Goal: Task Accomplishment & Management: Manage account settings

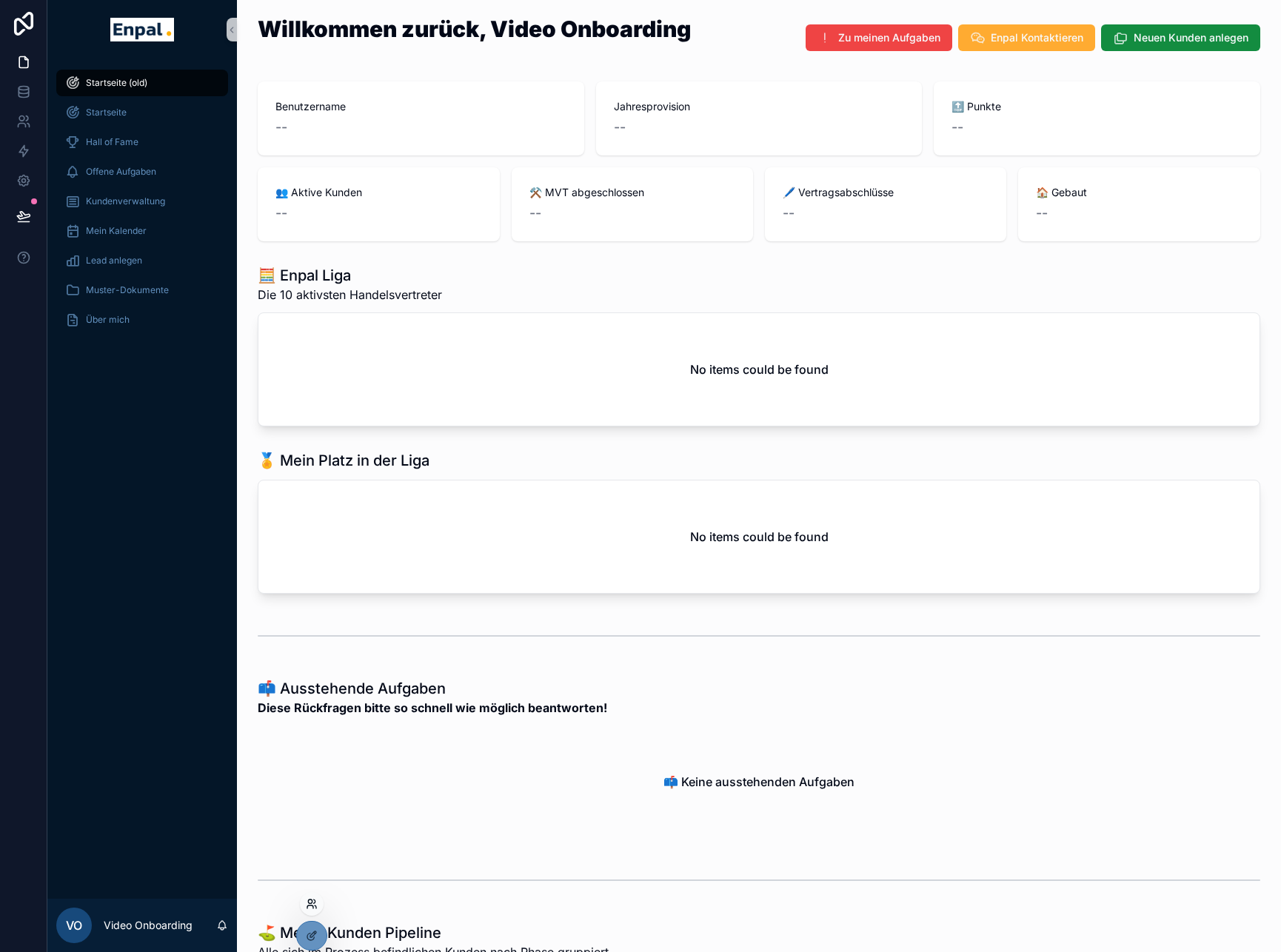
click at [313, 904] on icon at bounding box center [311, 903] width 12 height 12
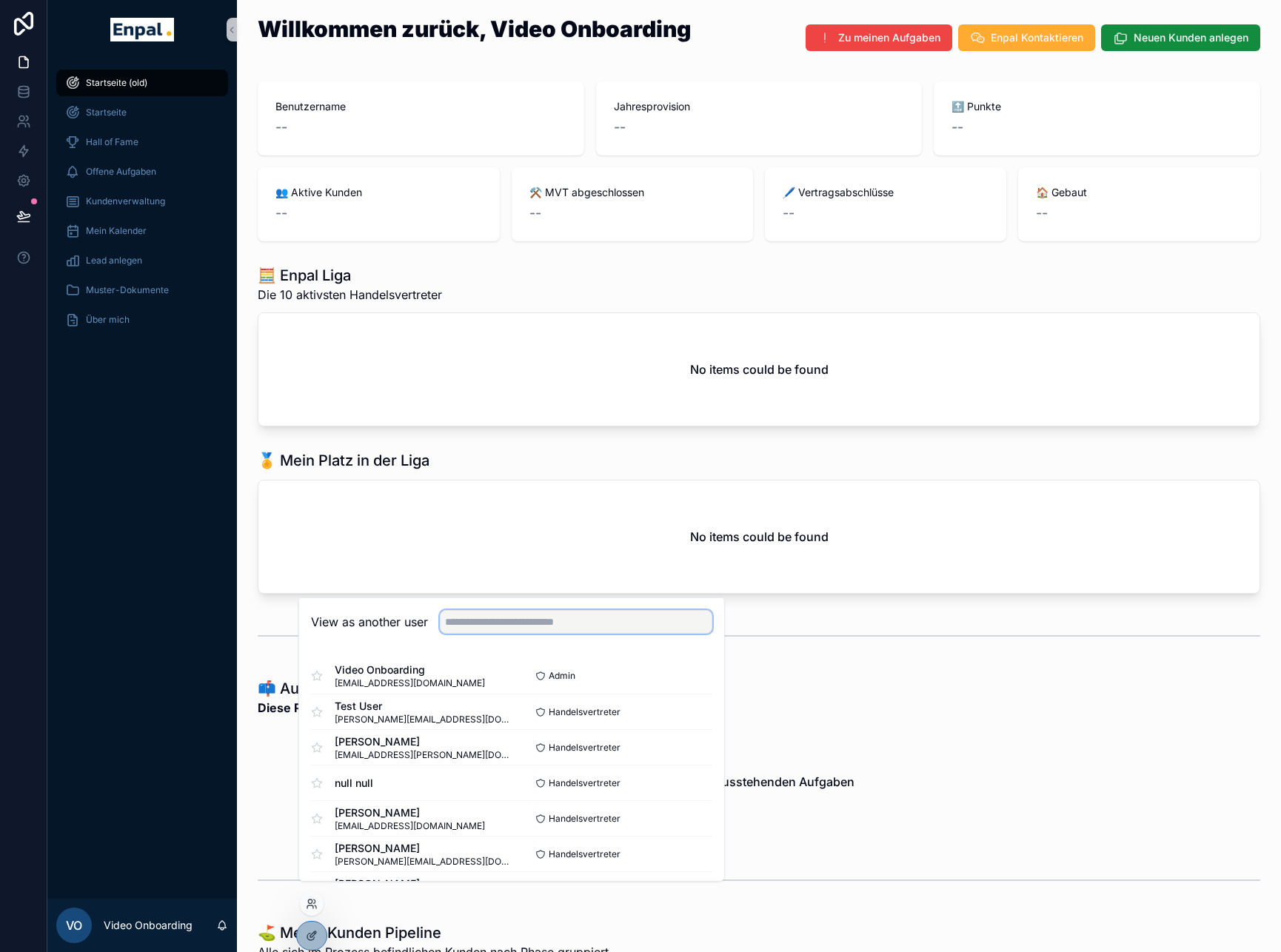
click at [489, 633] on input "text" at bounding box center [576, 622] width 273 height 24
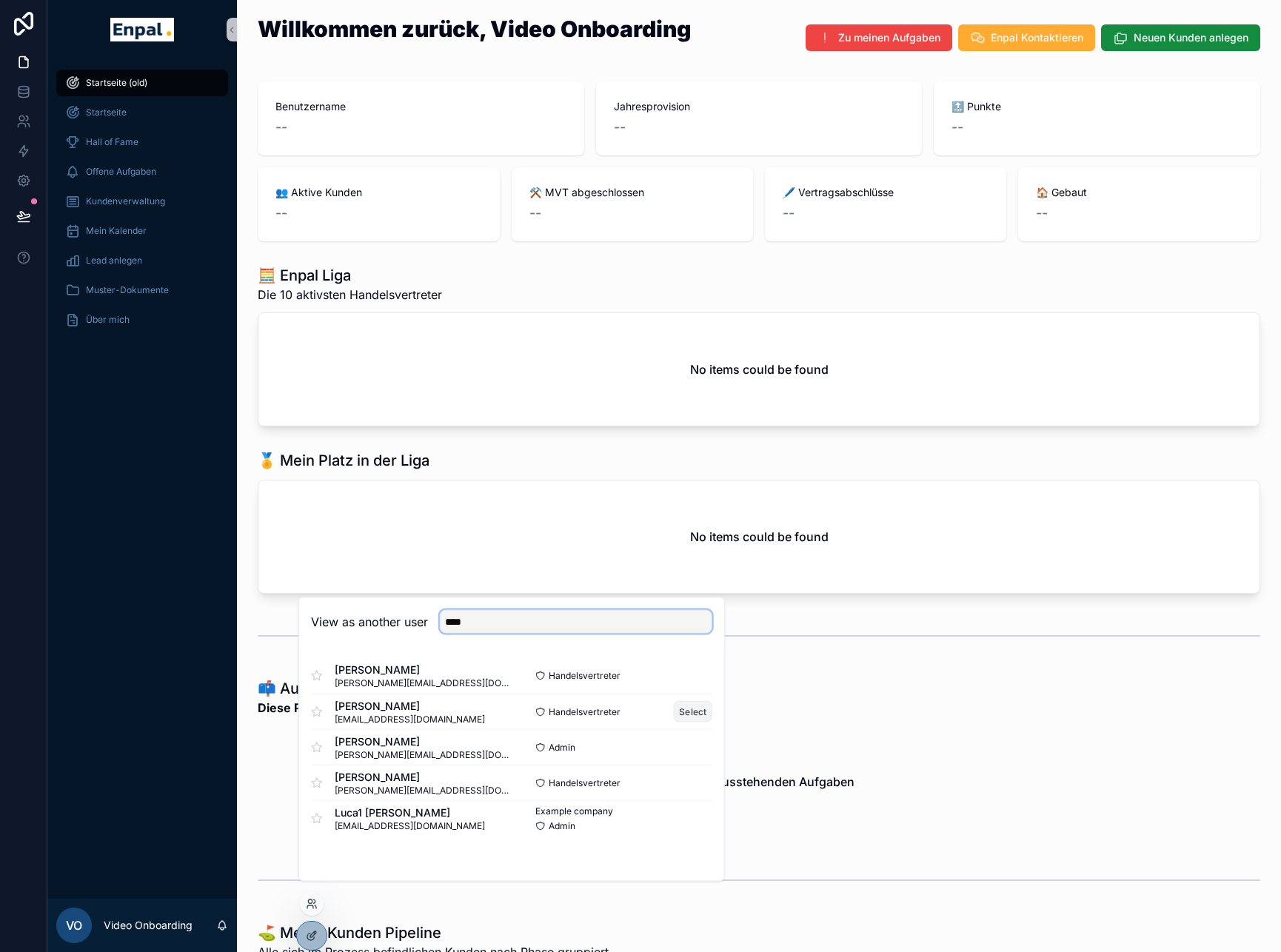
type input "****"
click at [699, 722] on button "Select" at bounding box center [693, 712] width 39 height 21
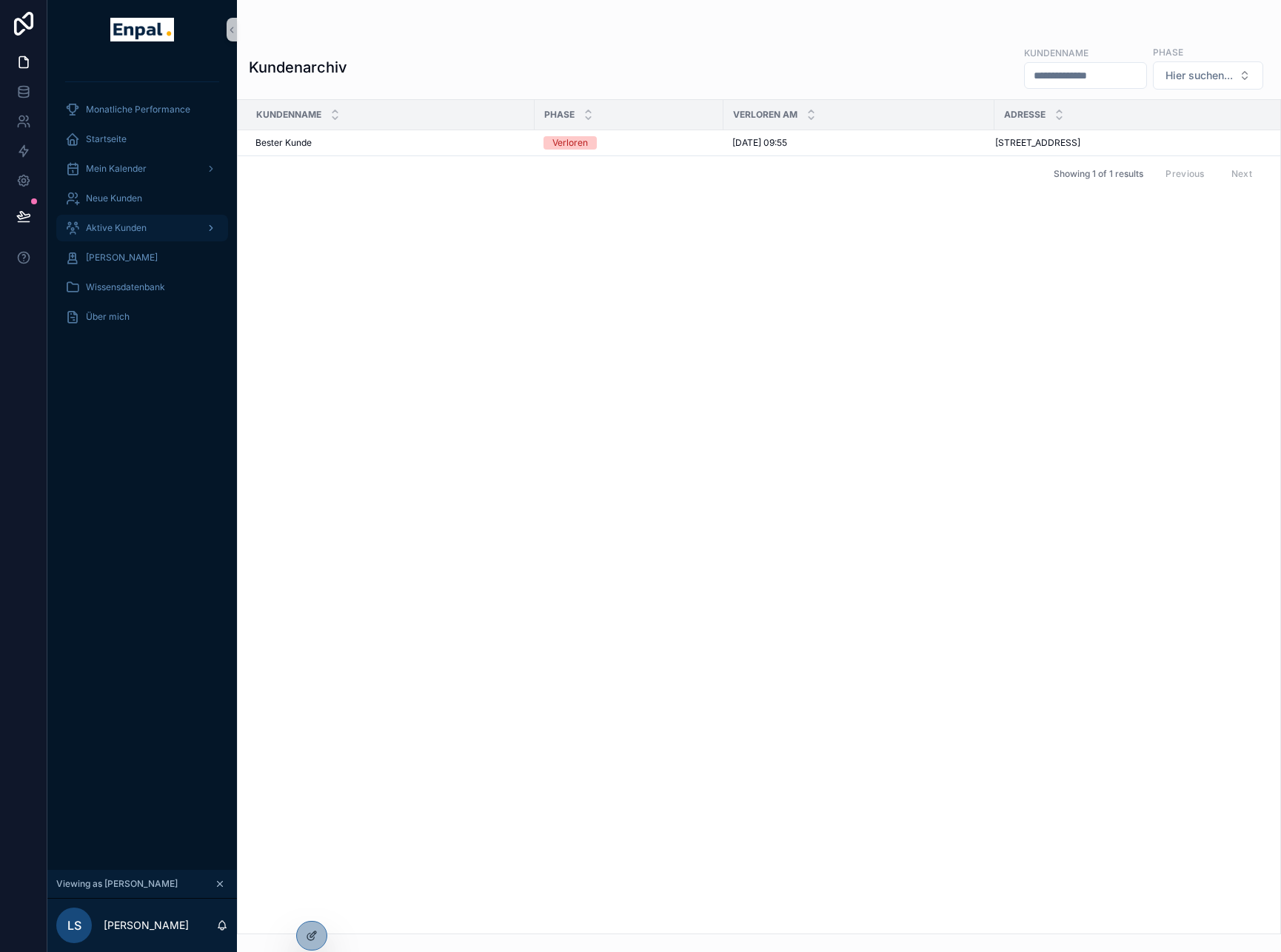
click at [152, 217] on div "Aktive Kunden" at bounding box center [142, 227] width 154 height 24
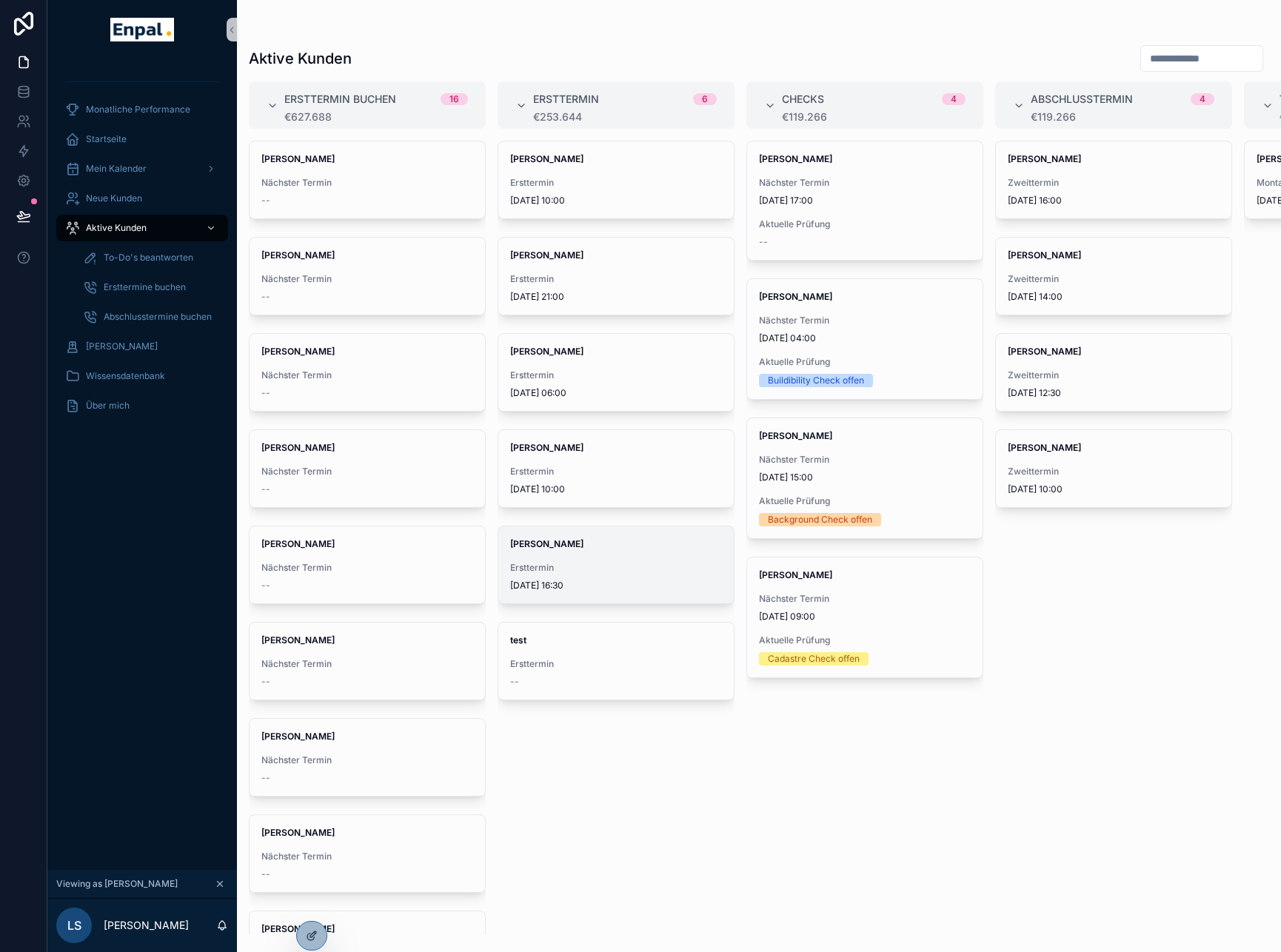
click at [625, 552] on div "[PERSON_NAME] Ersttermin [DATE] 16:30" at bounding box center [616, 564] width 236 height 77
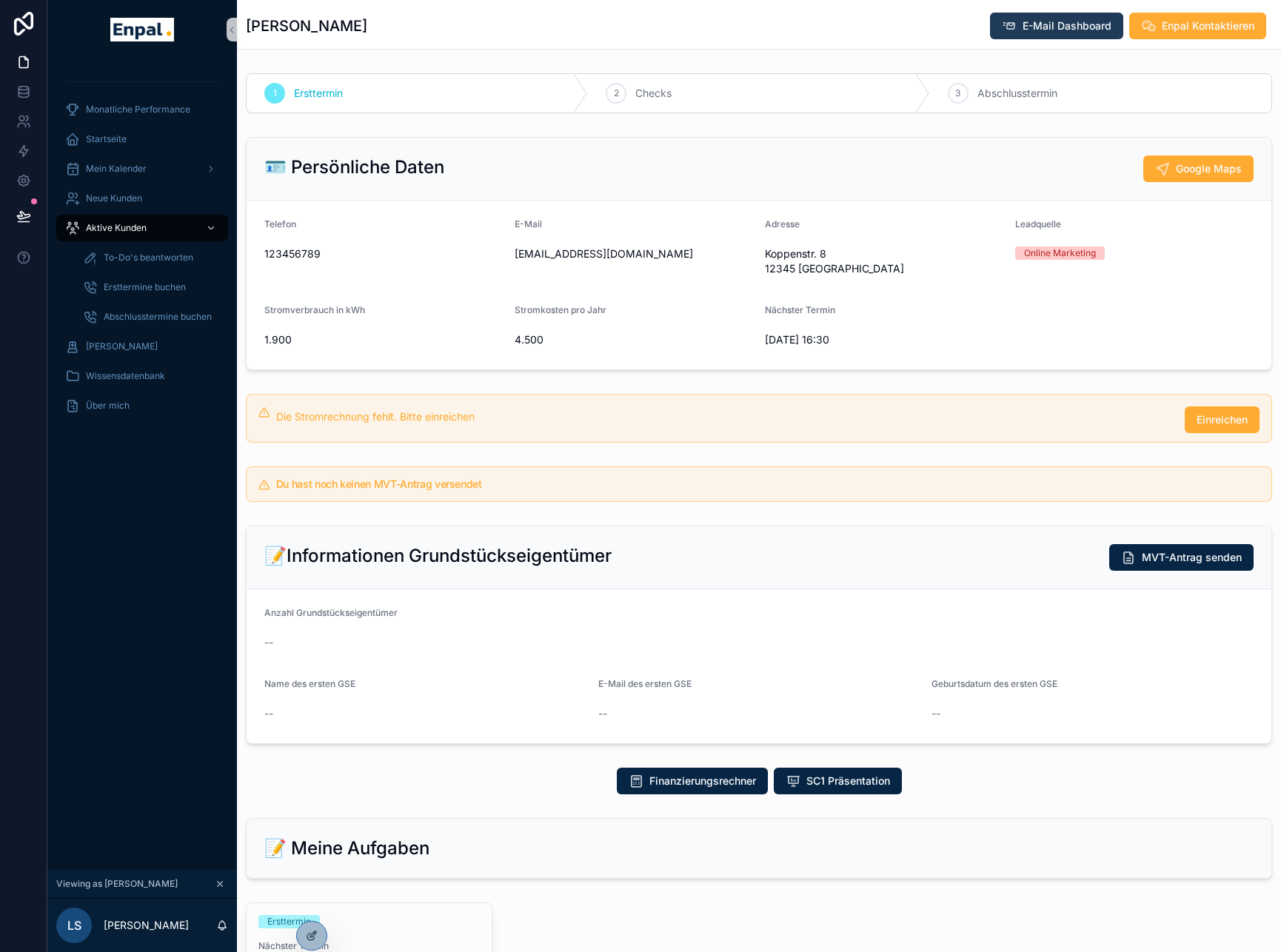
click at [1053, 33] on span "E-Mail Dashboard" at bounding box center [1067, 26] width 89 height 15
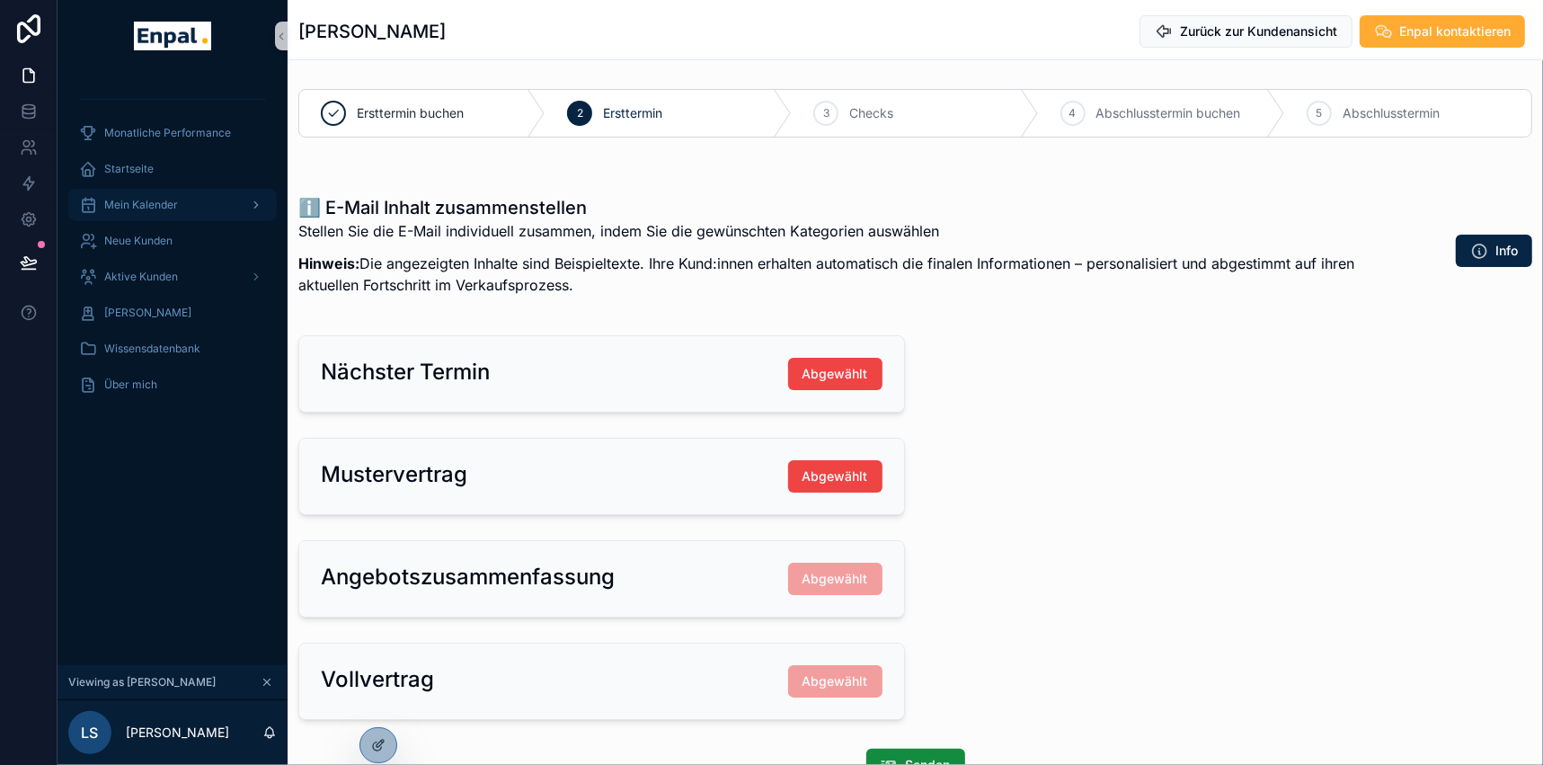
click at [158, 200] on span "Mein Kalender" at bounding box center [141, 205] width 74 height 14
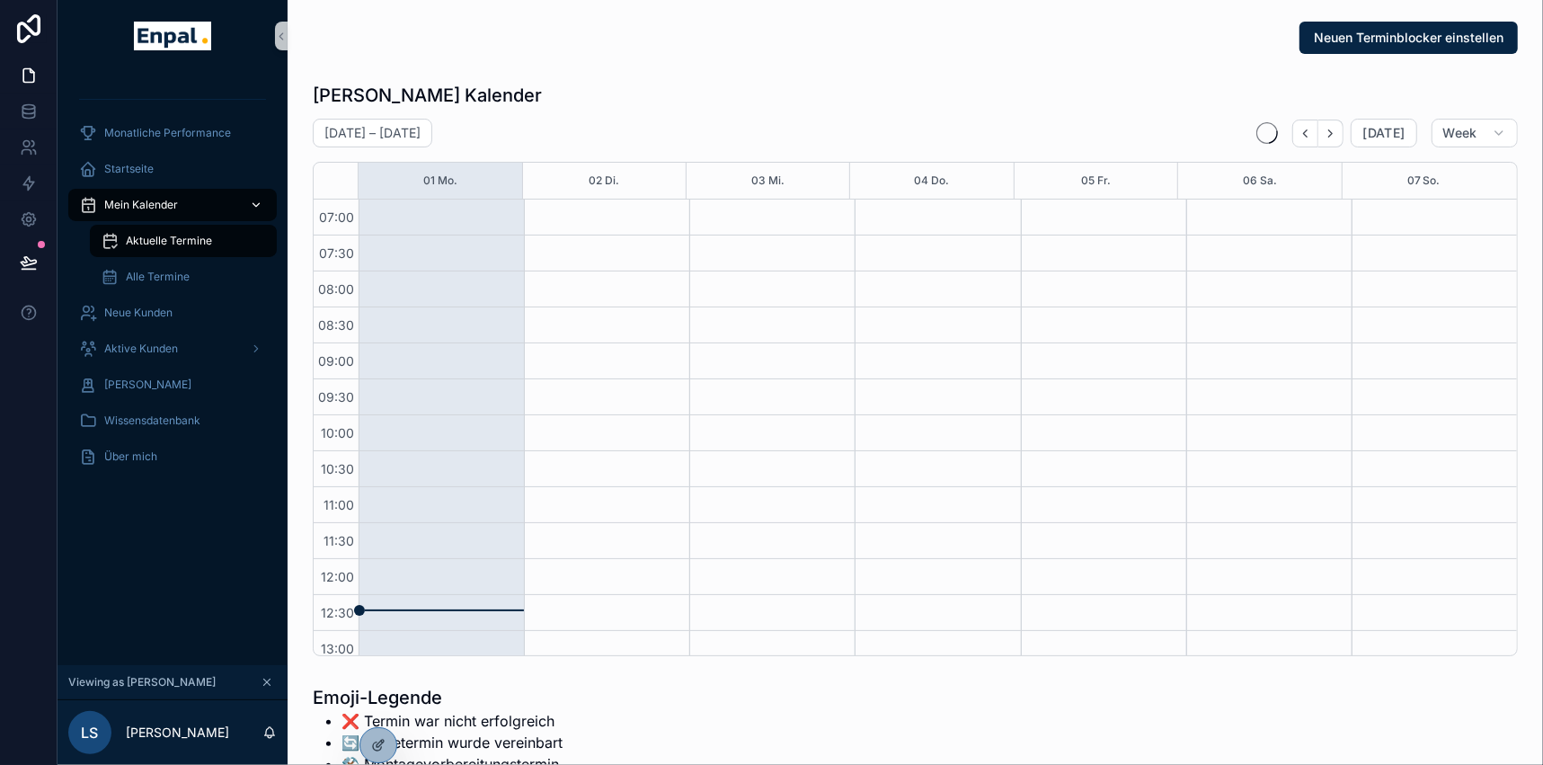
scroll to position [503, 0]
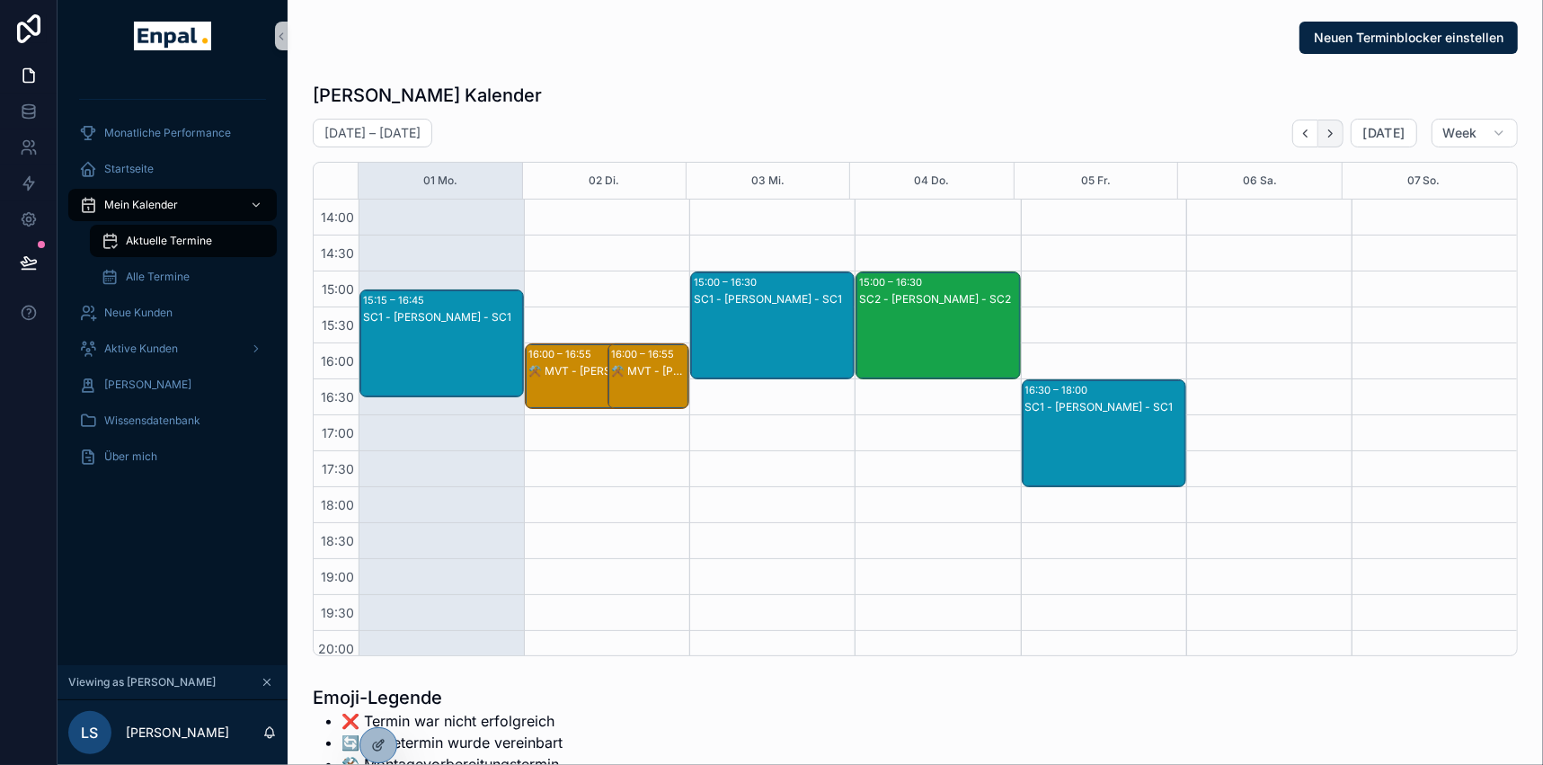
click at [1337, 132] on icon "Next" at bounding box center [1330, 133] width 13 height 13
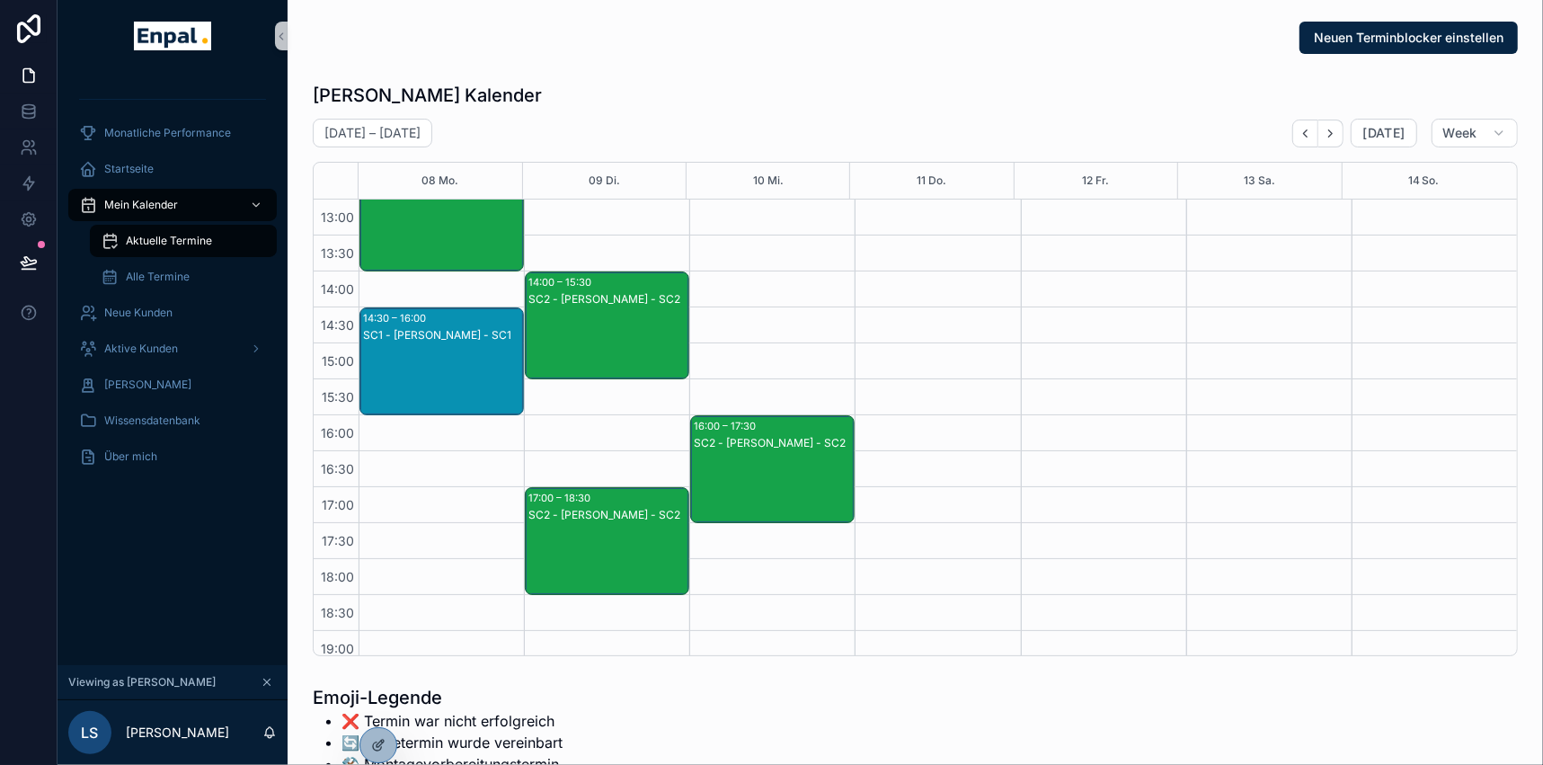
scroll to position [340, 0]
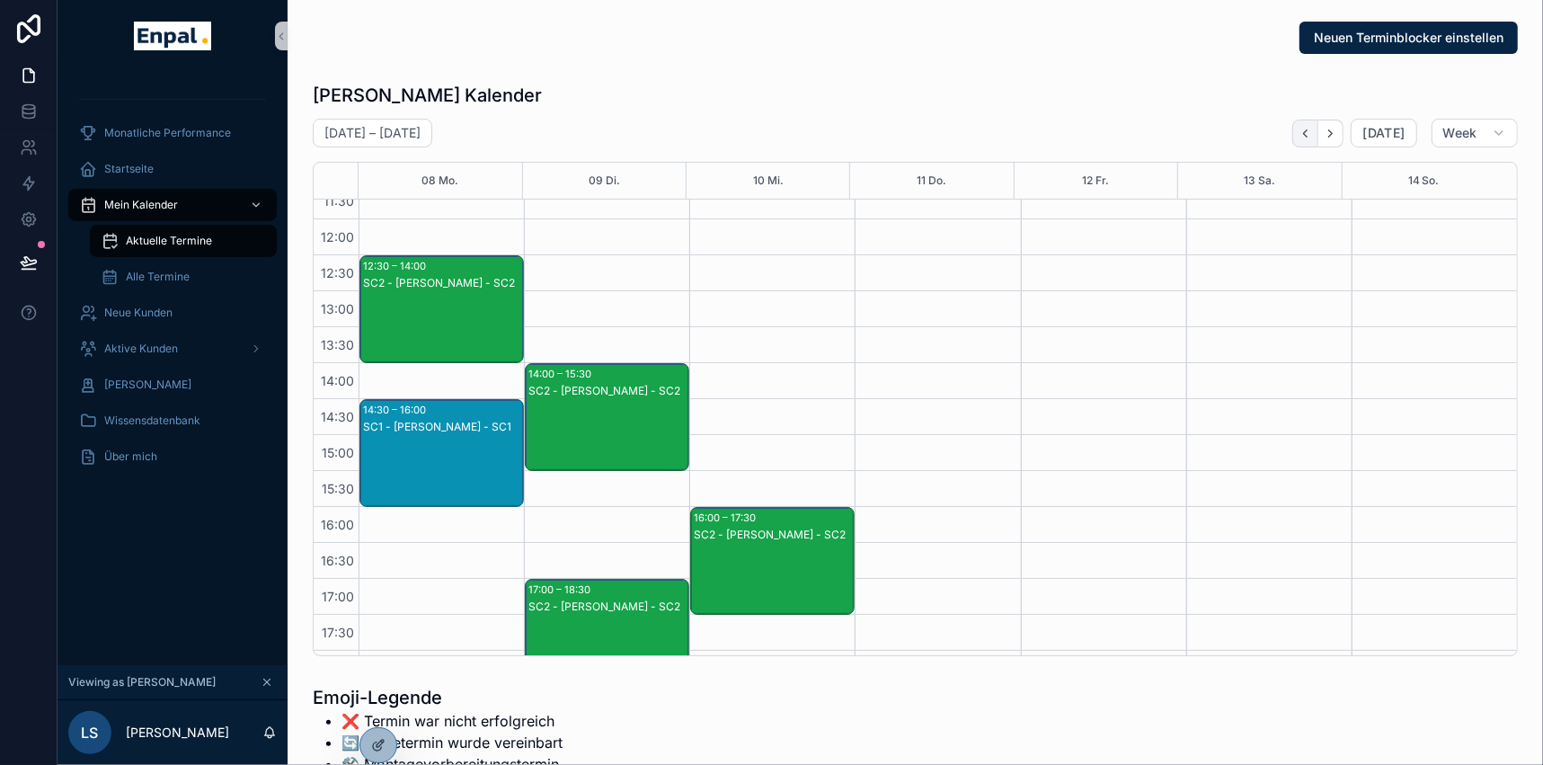
click at [1308, 136] on icon "Back" at bounding box center [1306, 132] width 4 height 7
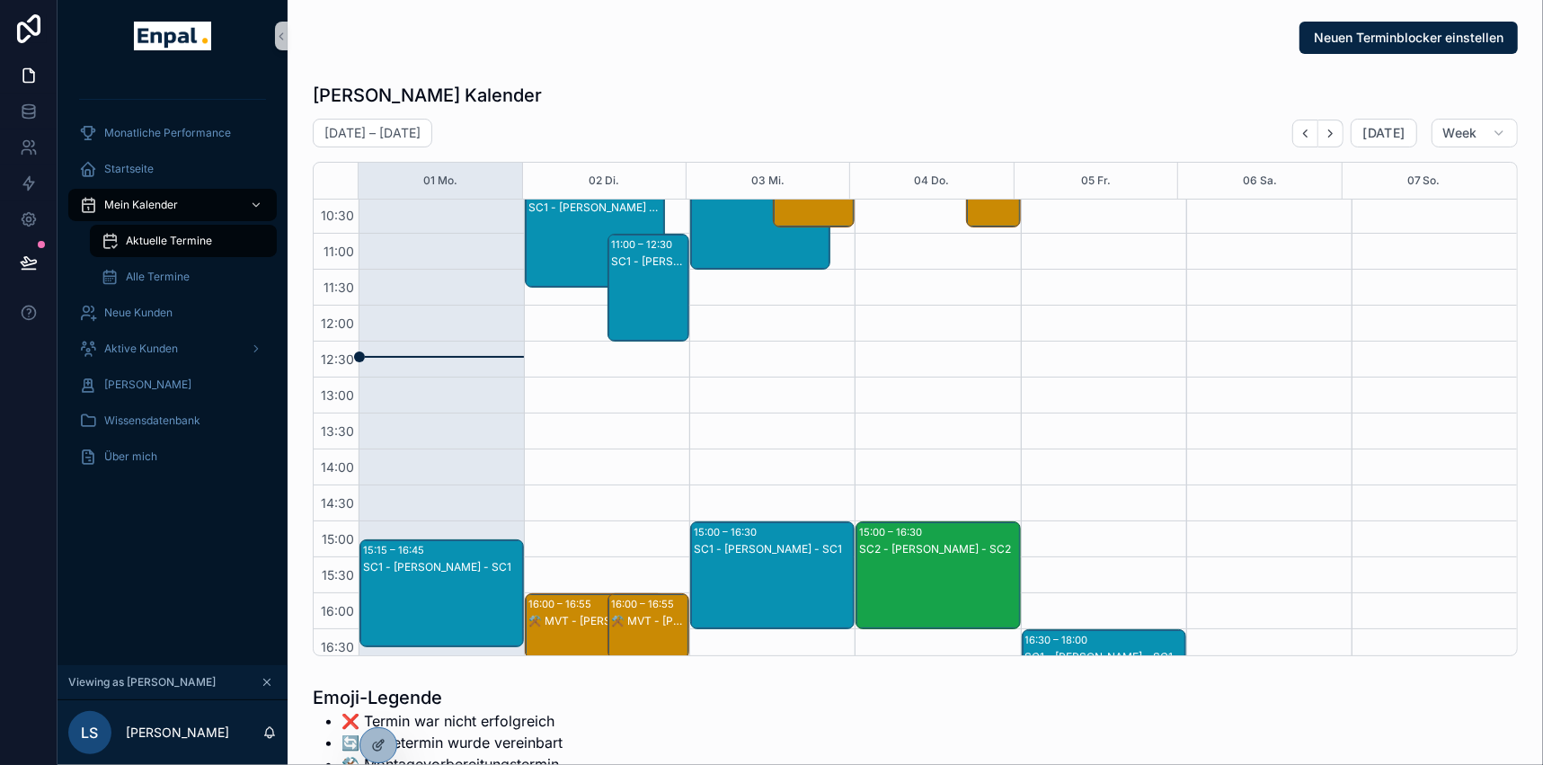
scroll to position [258, 0]
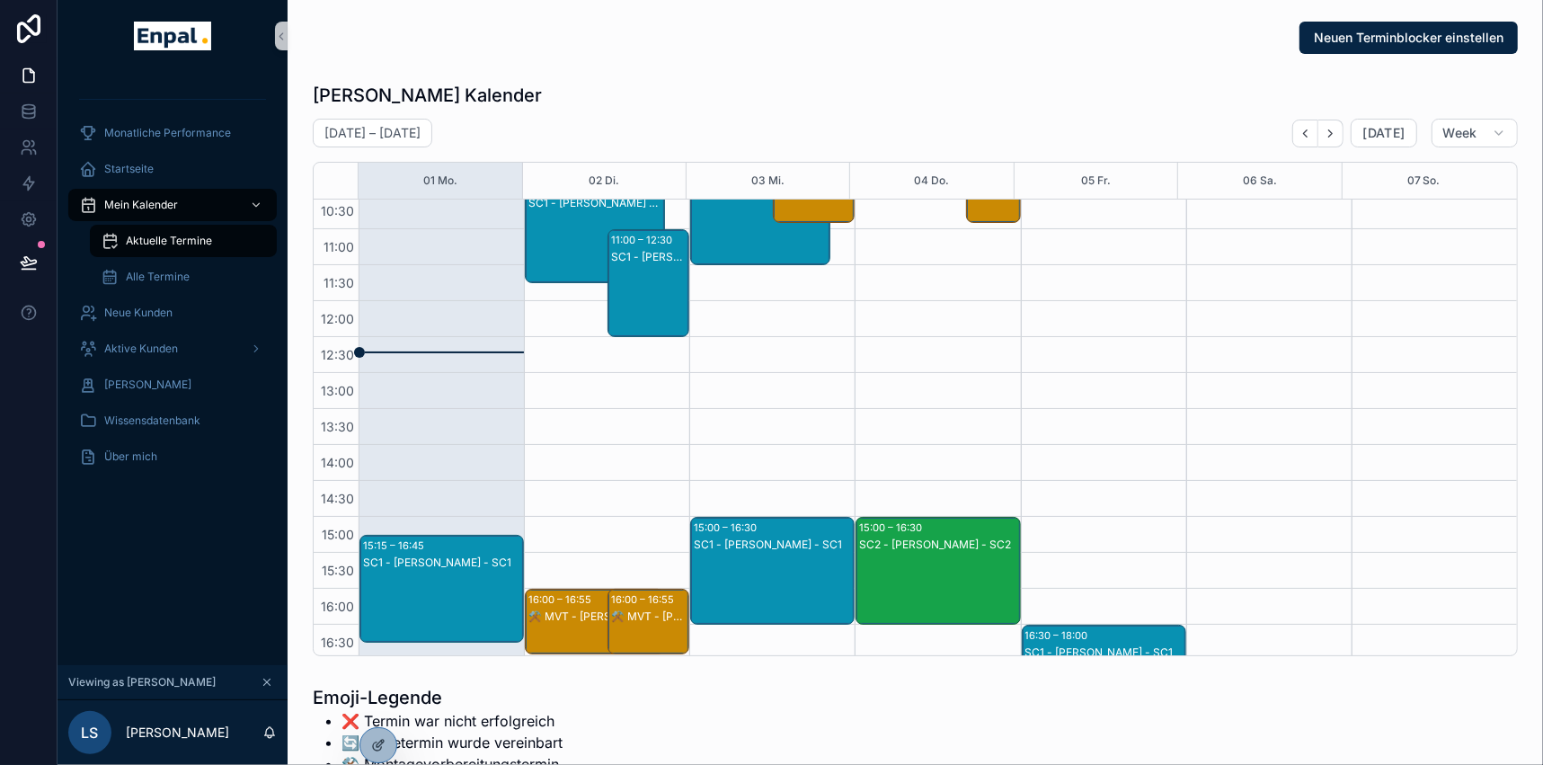
click at [1088, 646] on div "SC1 - [PERSON_NAME] - SC1" at bounding box center [1104, 652] width 159 height 14
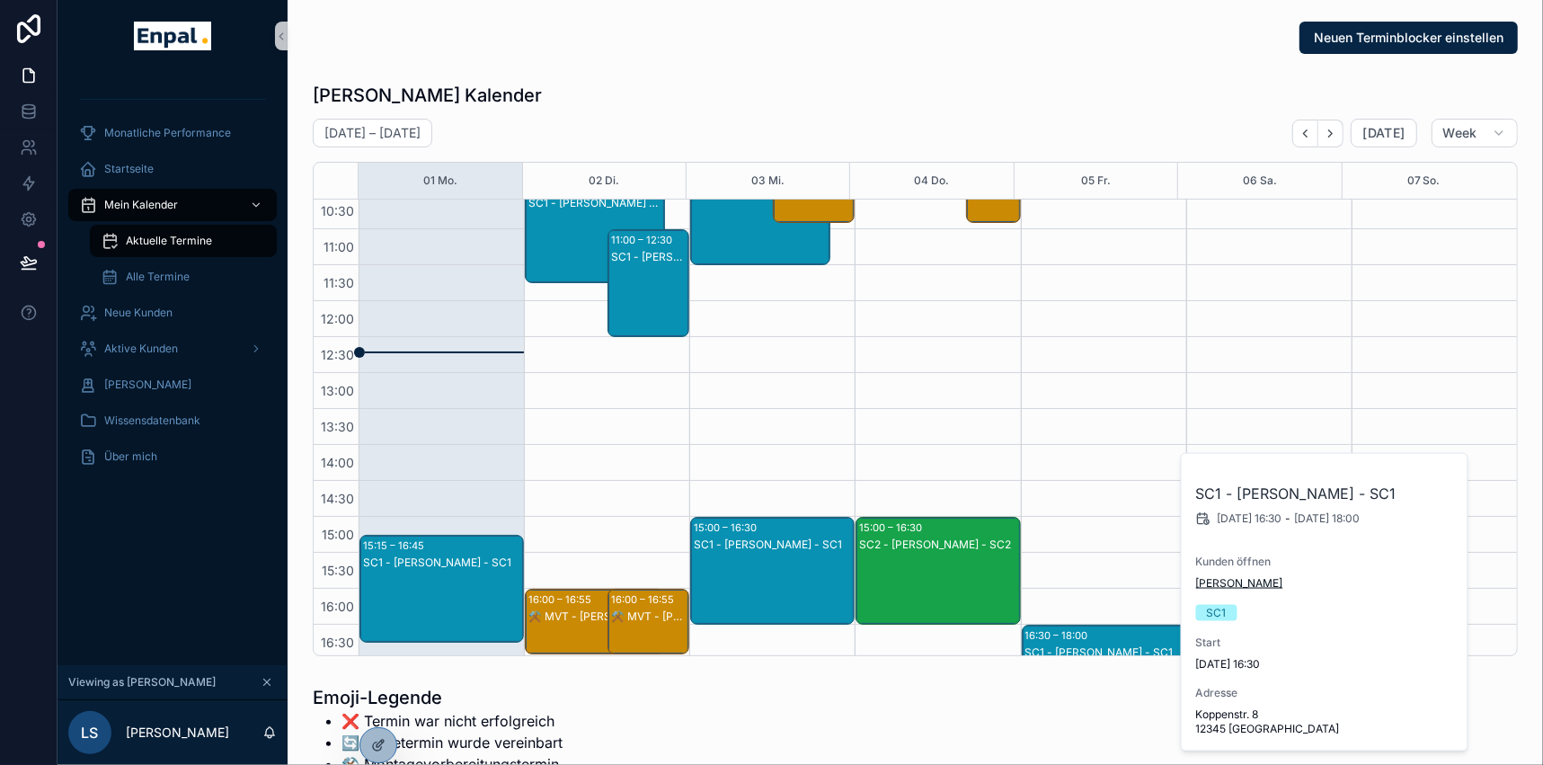
click at [1224, 590] on span "[PERSON_NAME]" at bounding box center [1239, 583] width 87 height 14
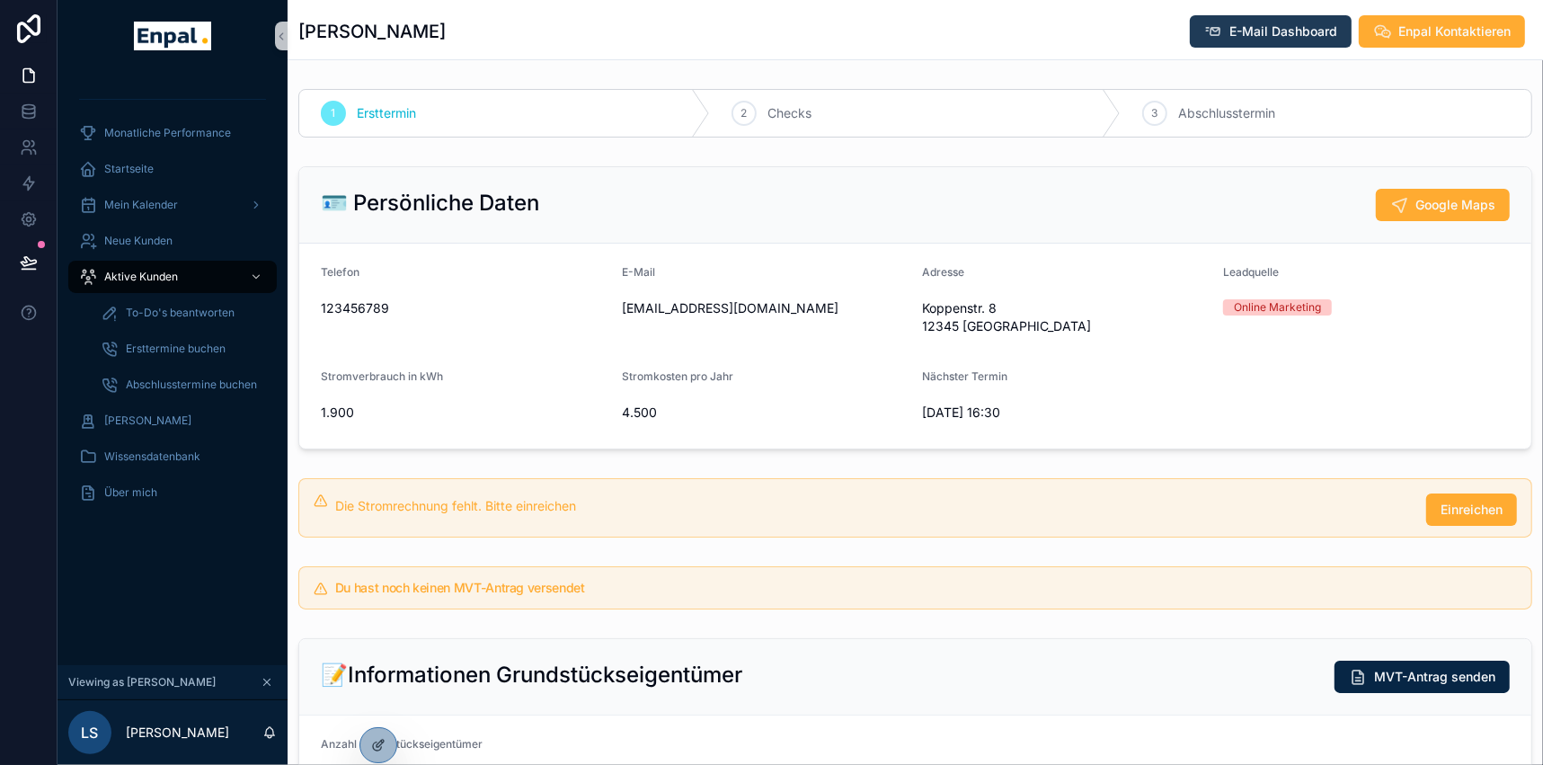
click at [1308, 40] on span "E-Mail Dashboard" at bounding box center [1284, 31] width 108 height 18
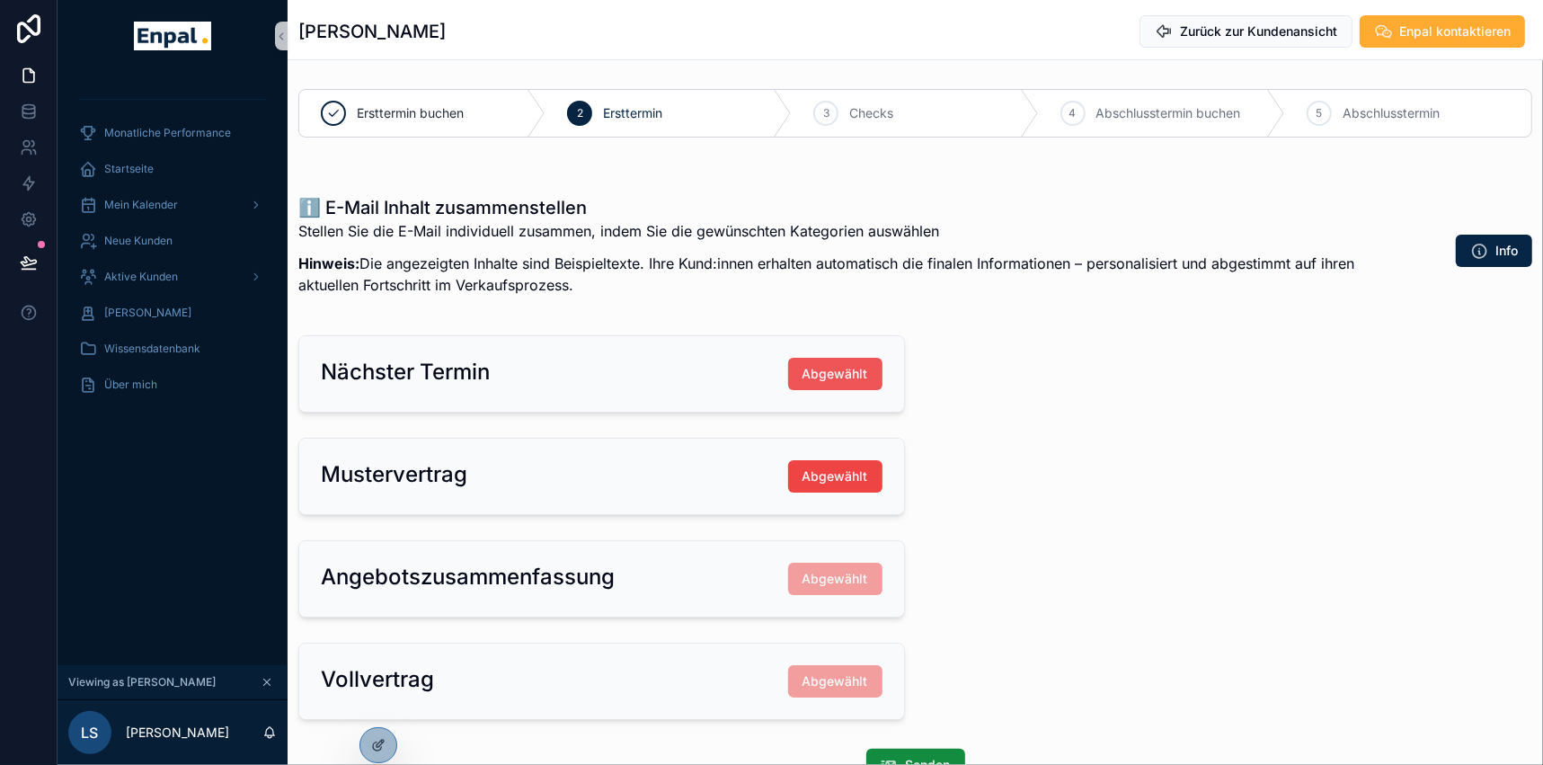
click at [847, 368] on span "Abgewählt" at bounding box center [836, 374] width 66 height 18
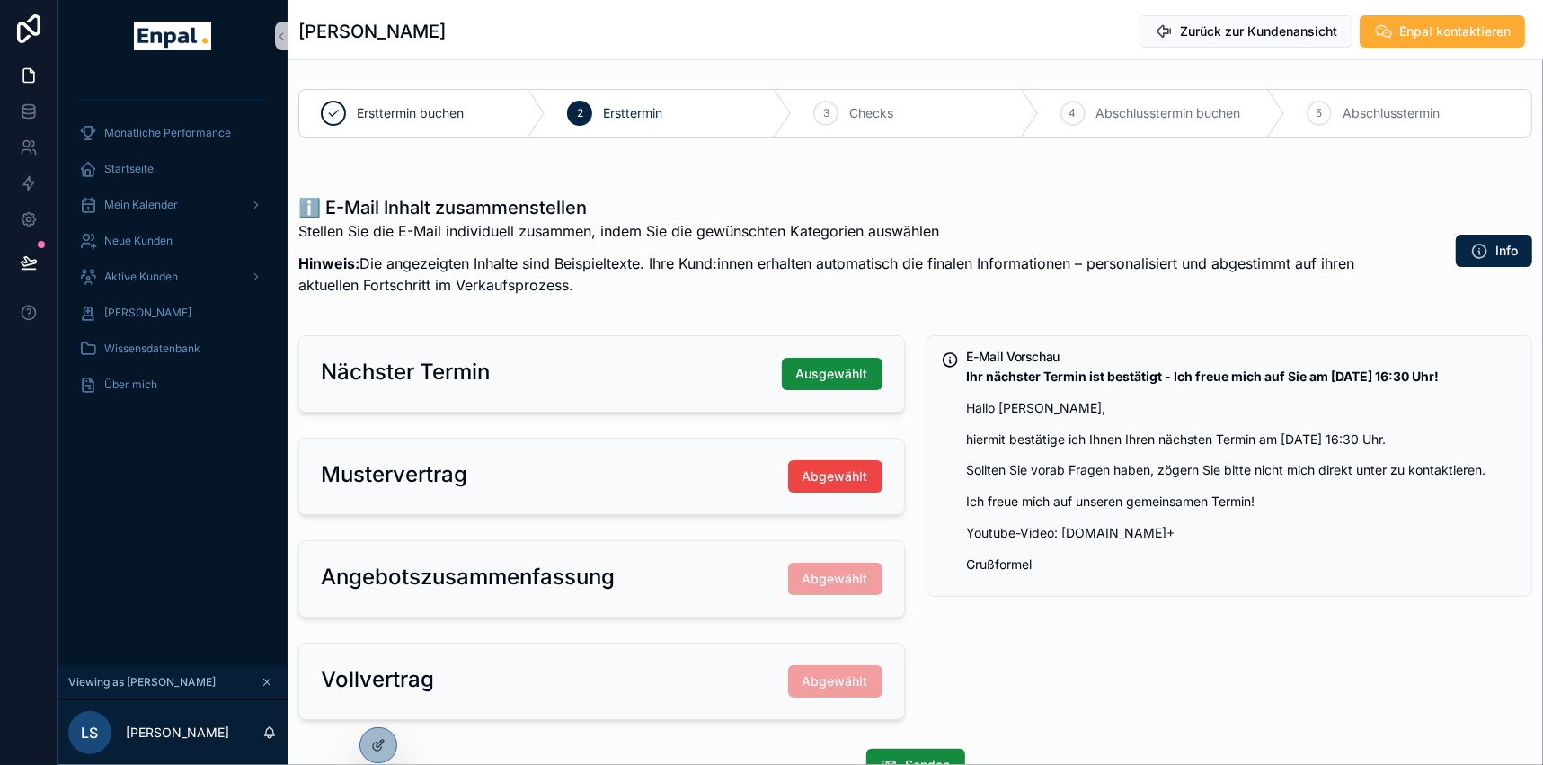
drag, startPoint x: 1283, startPoint y: 439, endPoint x: 1430, endPoint y: 435, distance: 147.5
click at [1430, 435] on p "hiermit bestätige ich Ihnen Ihren nächsten Termin am [DATE] 16:30 Uhr." at bounding box center [1242, 440] width 551 height 21
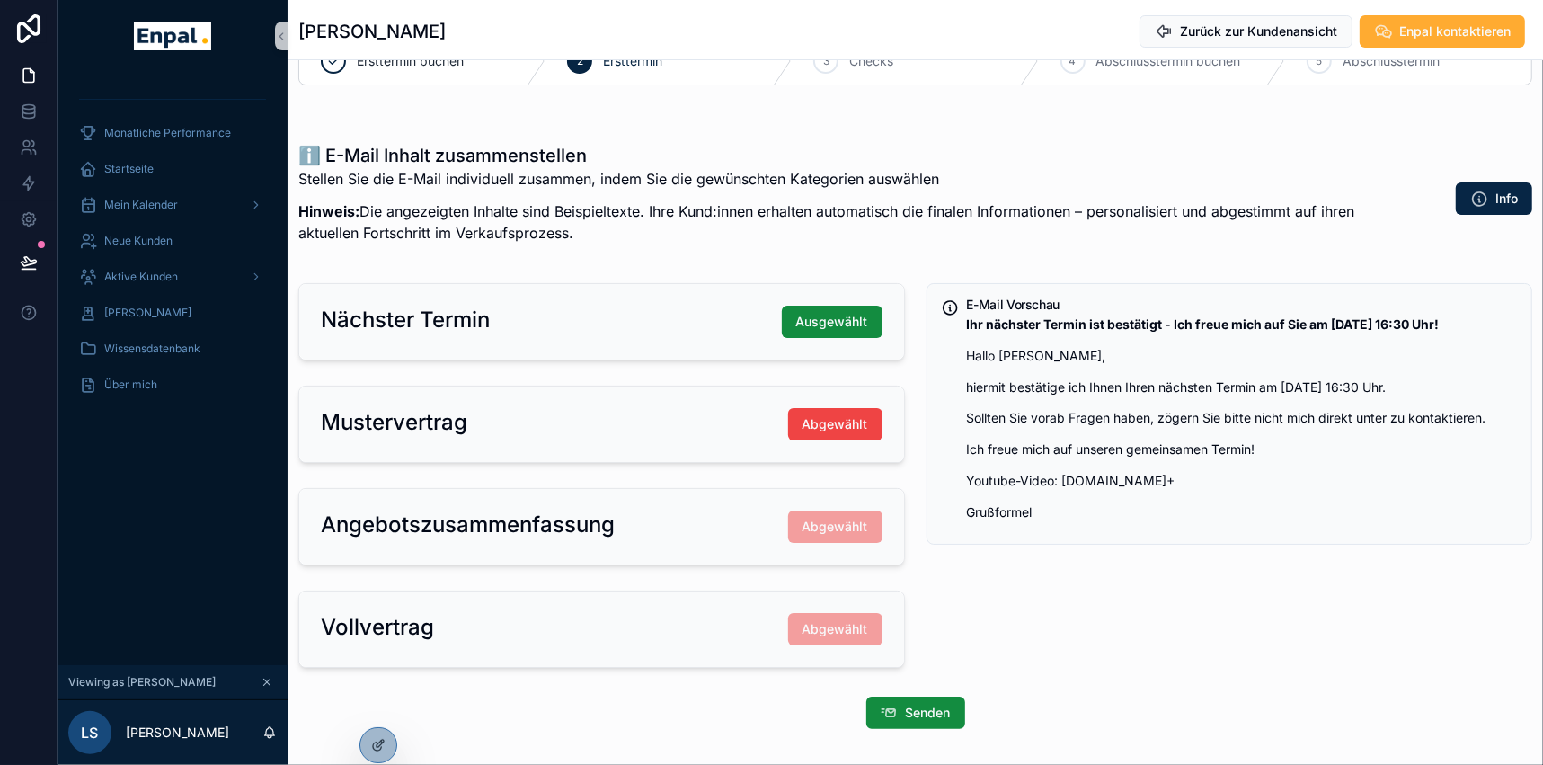
scroll to position [81, 0]
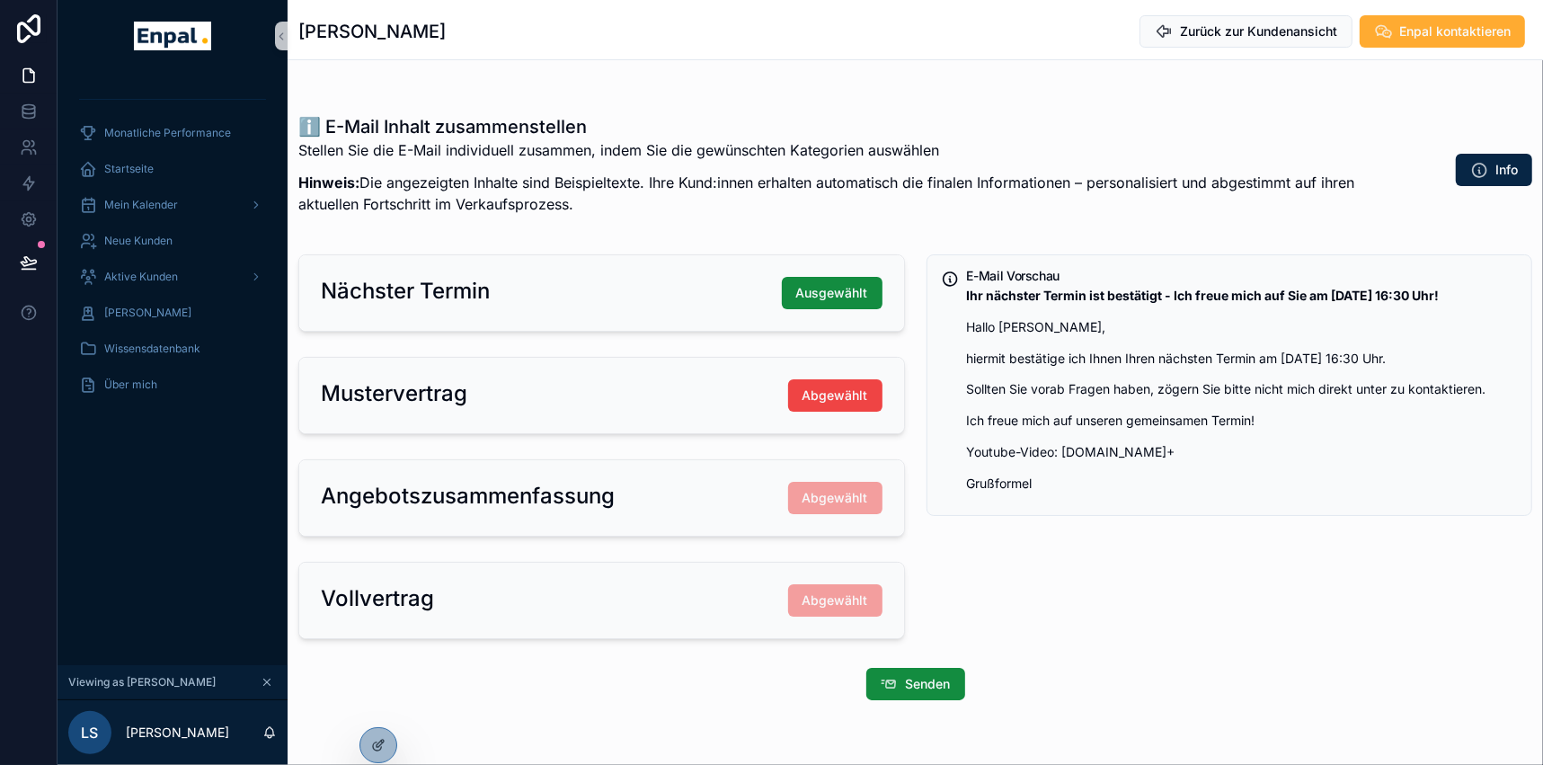
click at [1071, 196] on p "Hinweis: Die angezeigten Inhalte sind Beispieltexte. Ihre Kund:innen erhalten a…" at bounding box center [847, 193] width 1099 height 43
click at [926, 676] on span "Senden" at bounding box center [928, 684] width 45 height 18
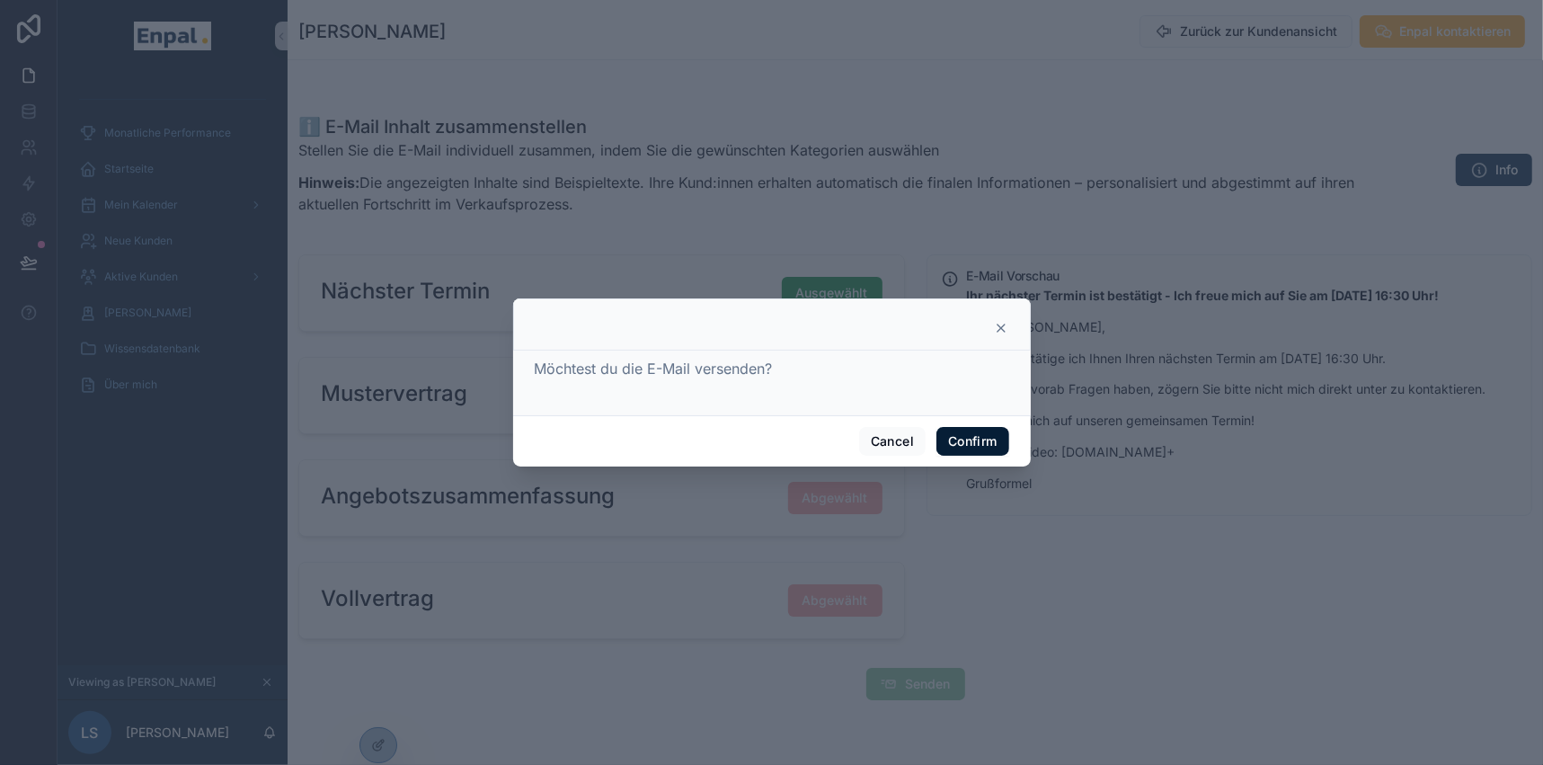
click at [972, 444] on button "Confirm" at bounding box center [973, 441] width 72 height 29
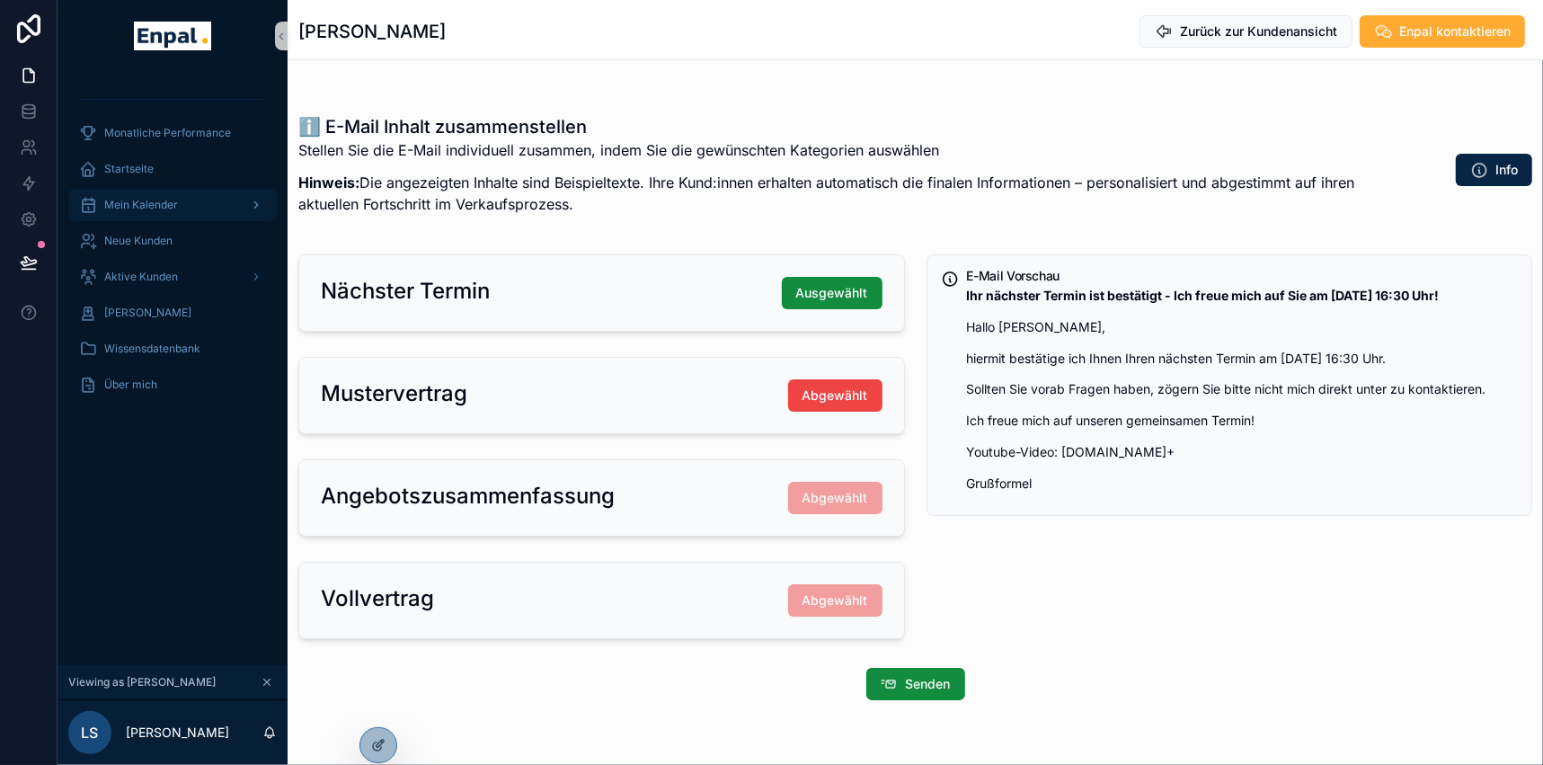
click at [148, 199] on span "Mein Kalender" at bounding box center [141, 205] width 74 height 14
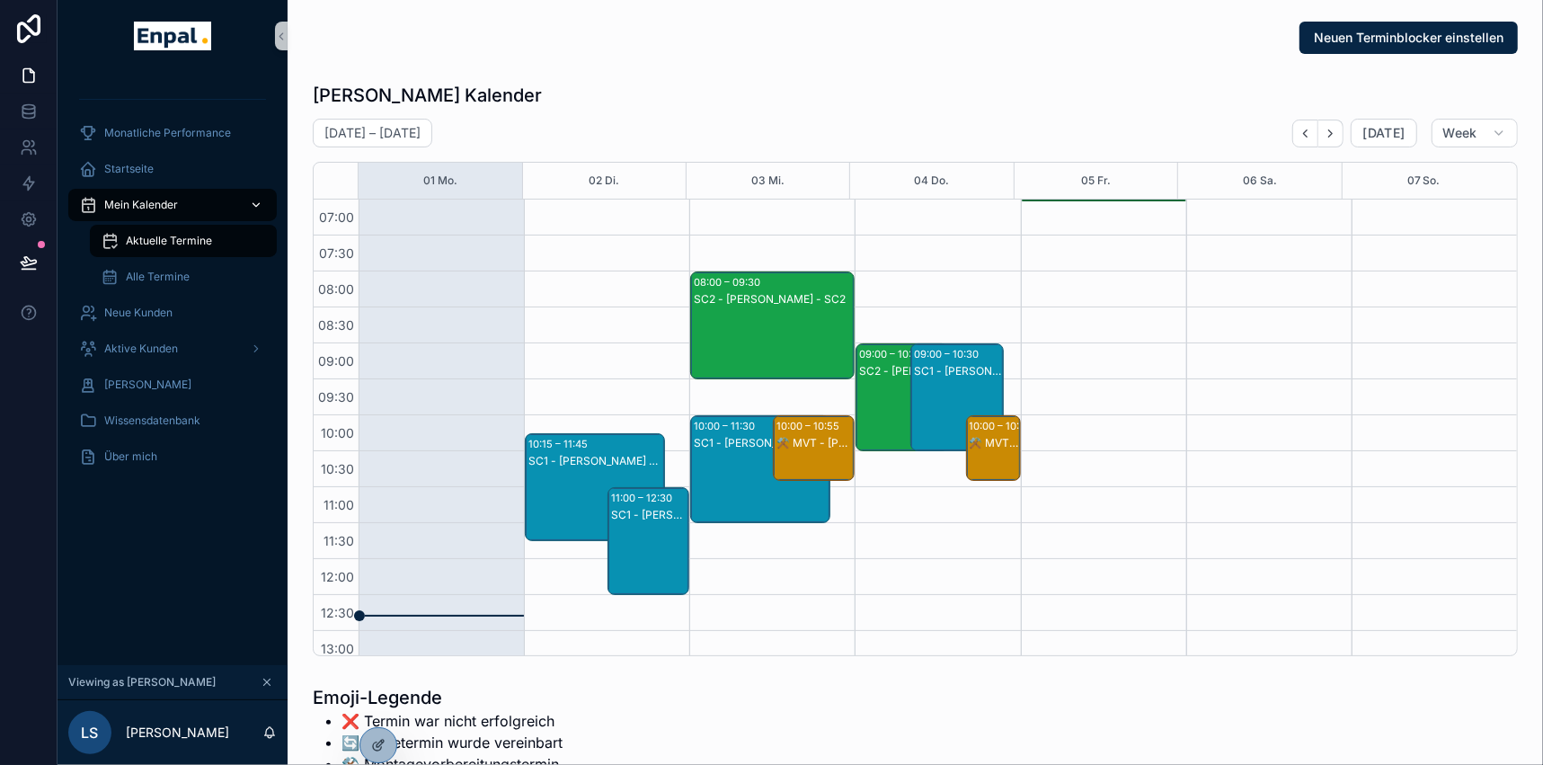
scroll to position [503, 0]
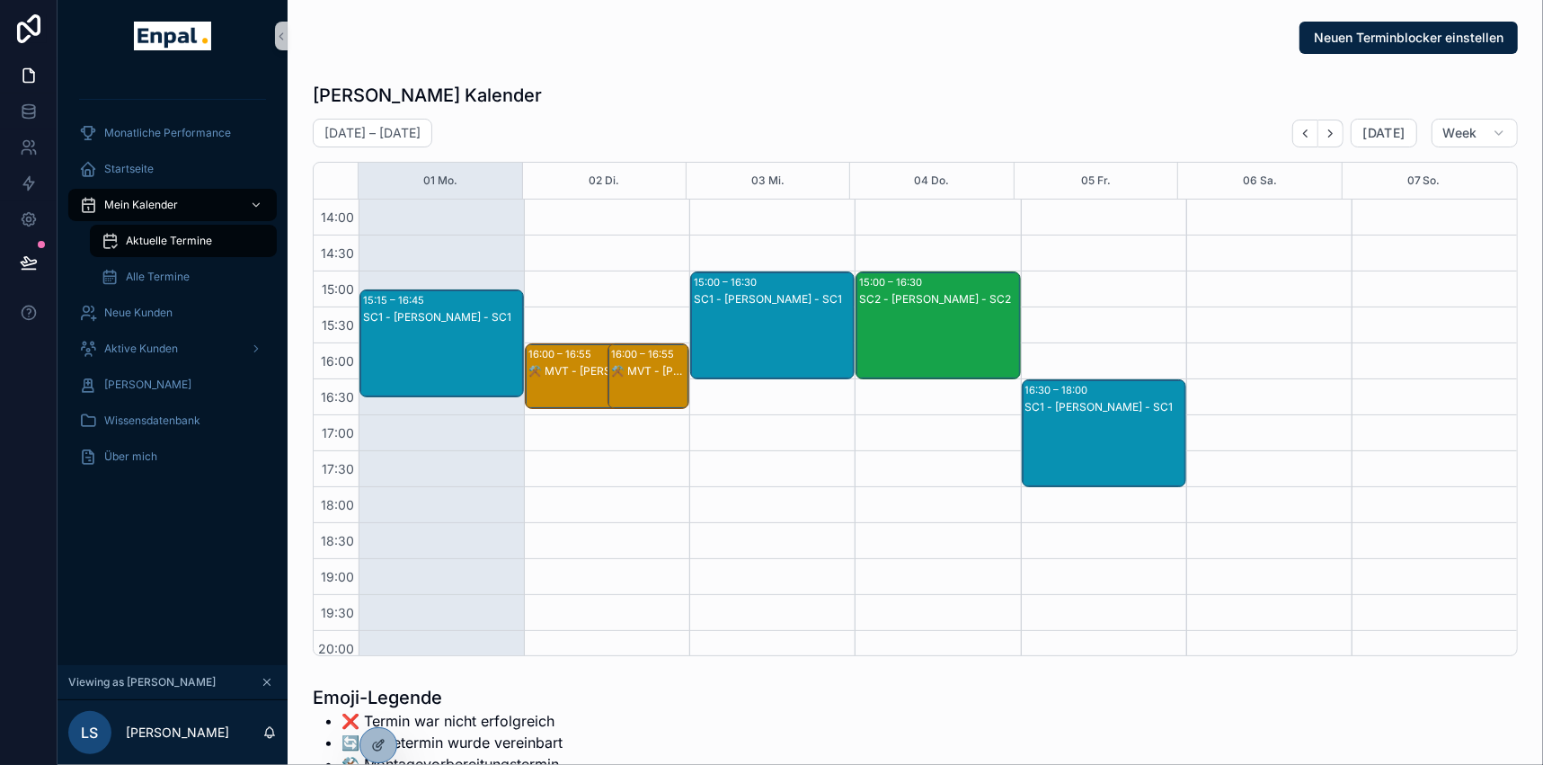
click at [1081, 396] on div "16:30 – 18:00" at bounding box center [1058, 390] width 67 height 18
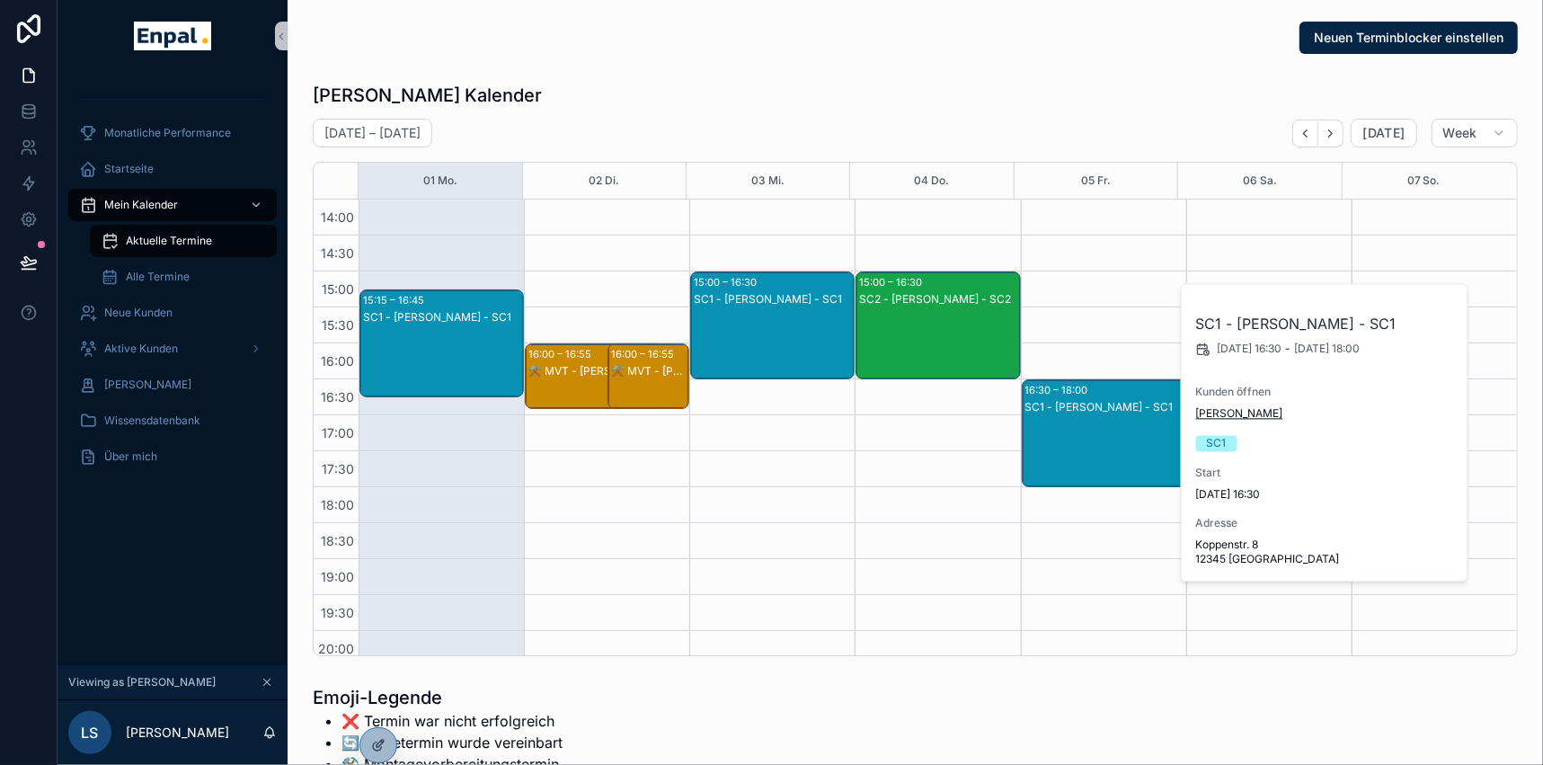
click at [1217, 412] on span "[PERSON_NAME]" at bounding box center [1239, 413] width 87 height 14
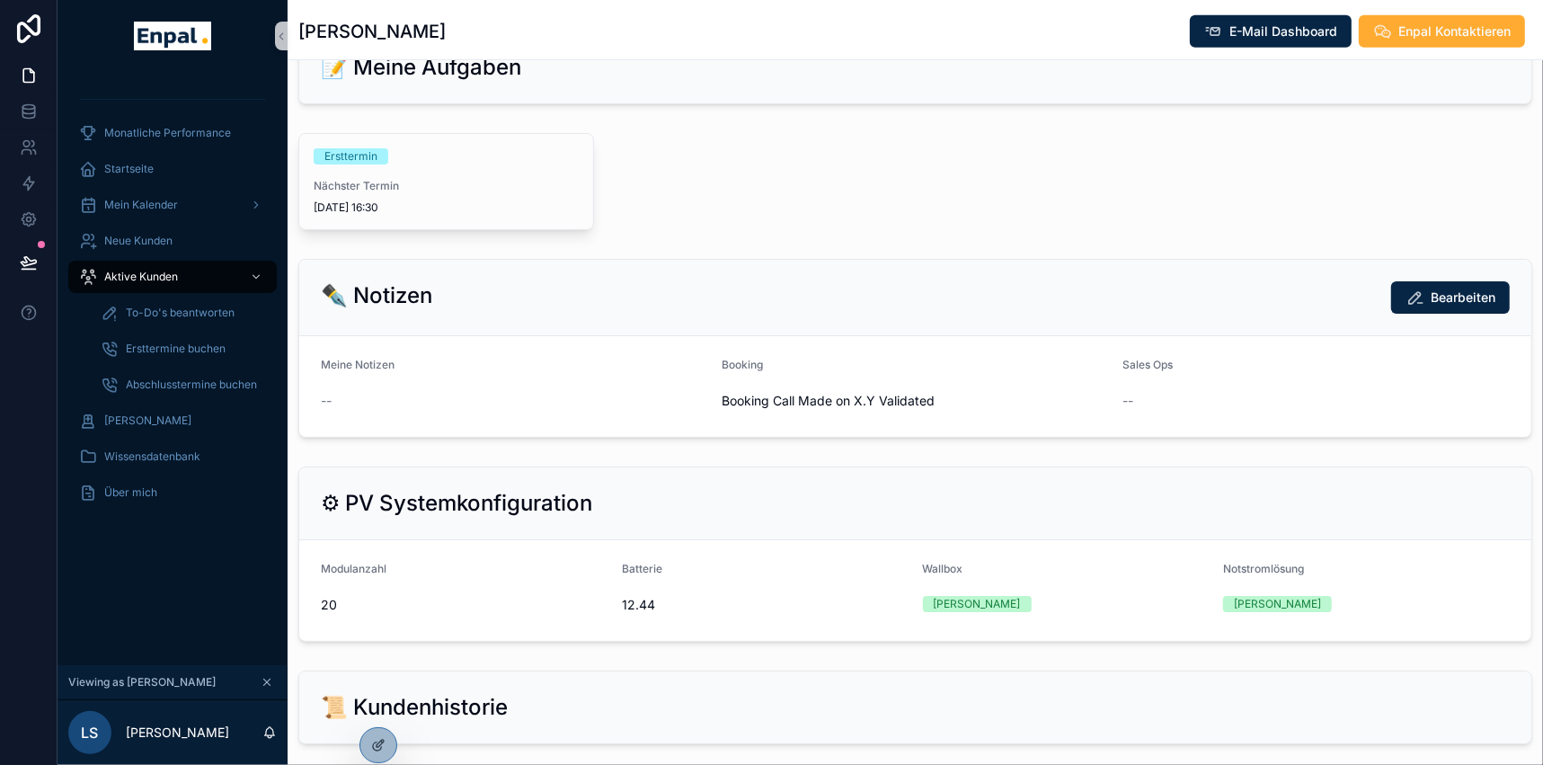
scroll to position [899, 0]
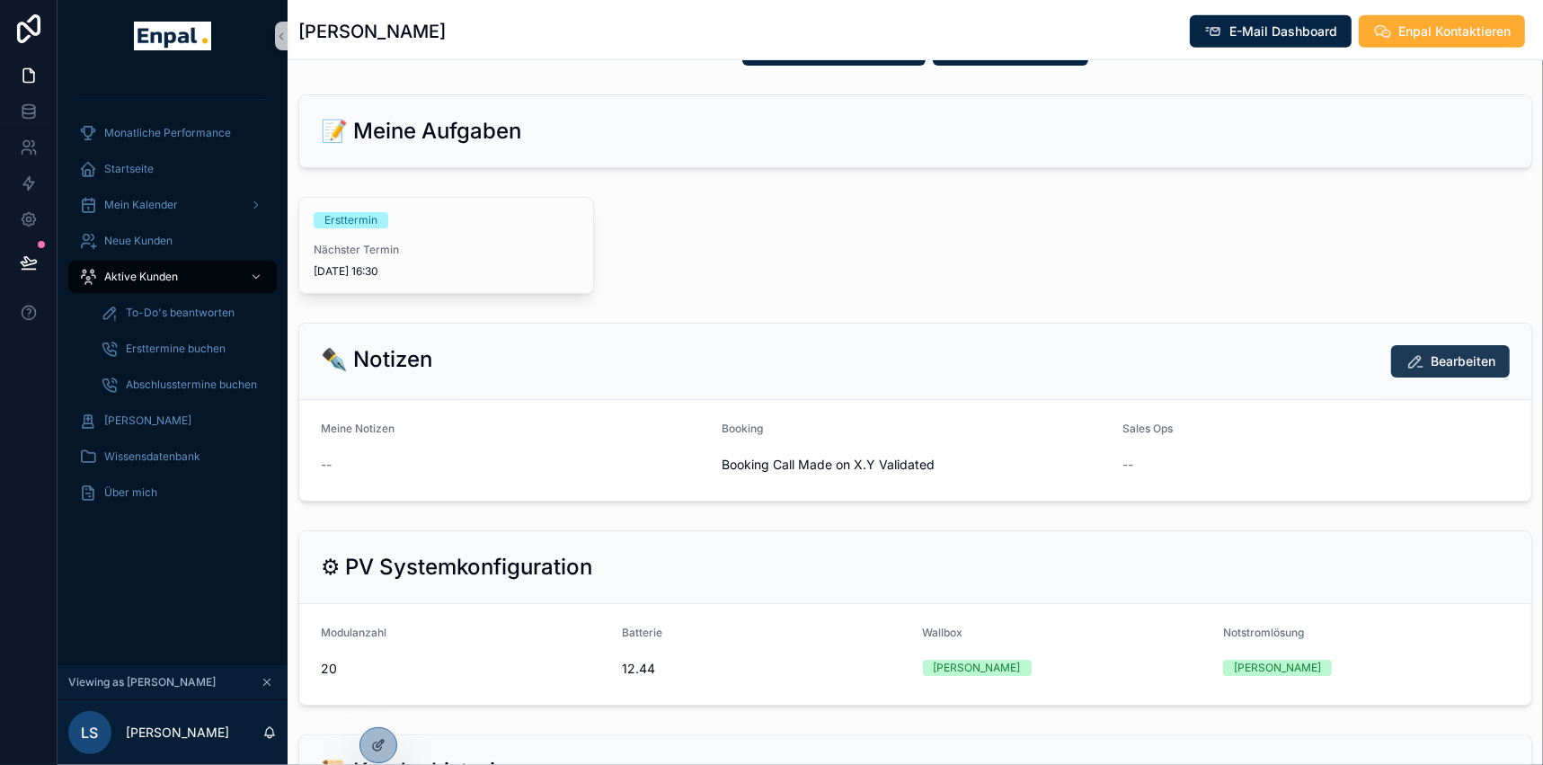
click at [1447, 359] on span "Bearbeiten" at bounding box center [1463, 361] width 65 height 18
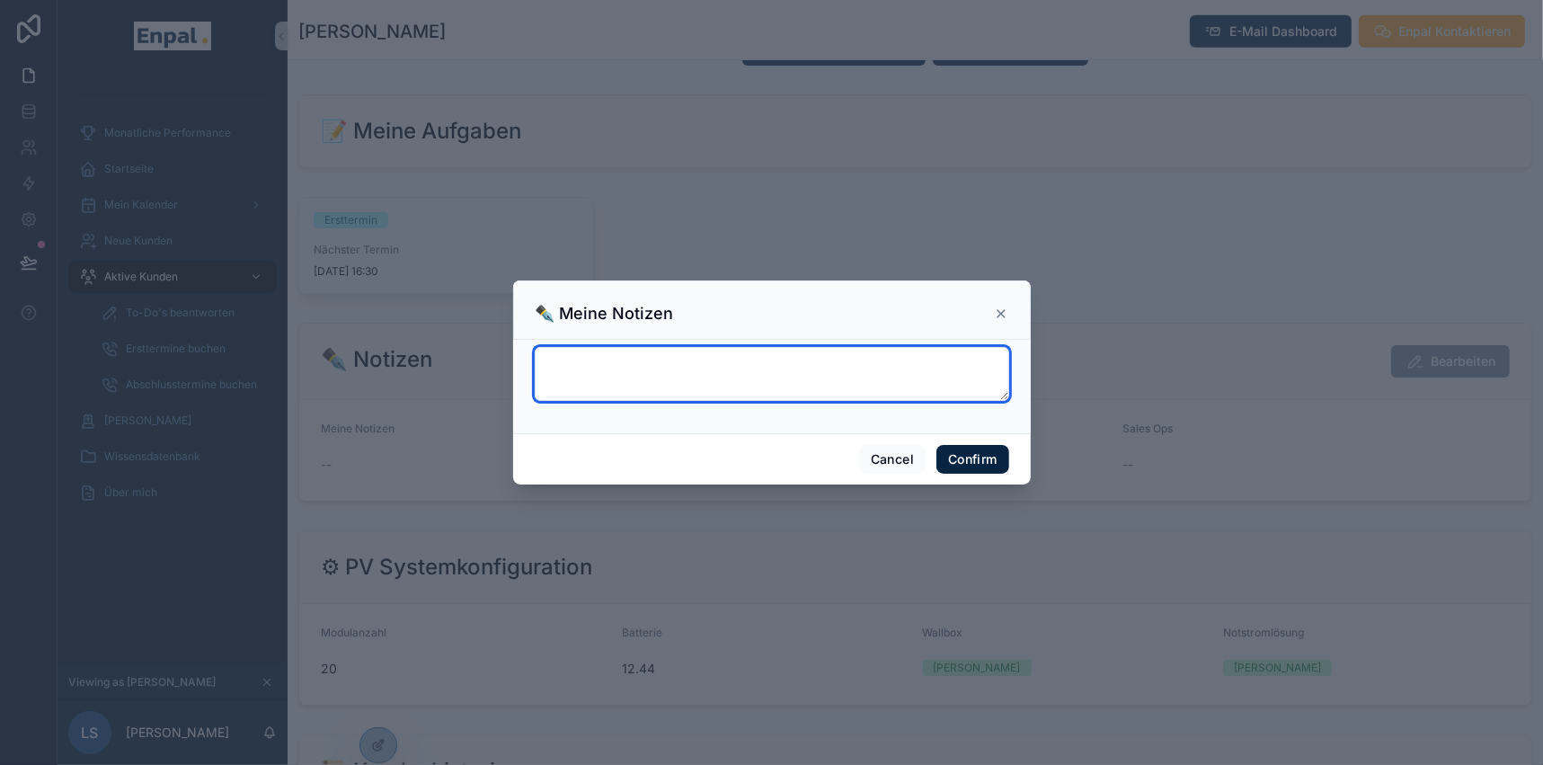
click at [616, 368] on textarea at bounding box center [772, 374] width 475 height 54
type textarea "*******"
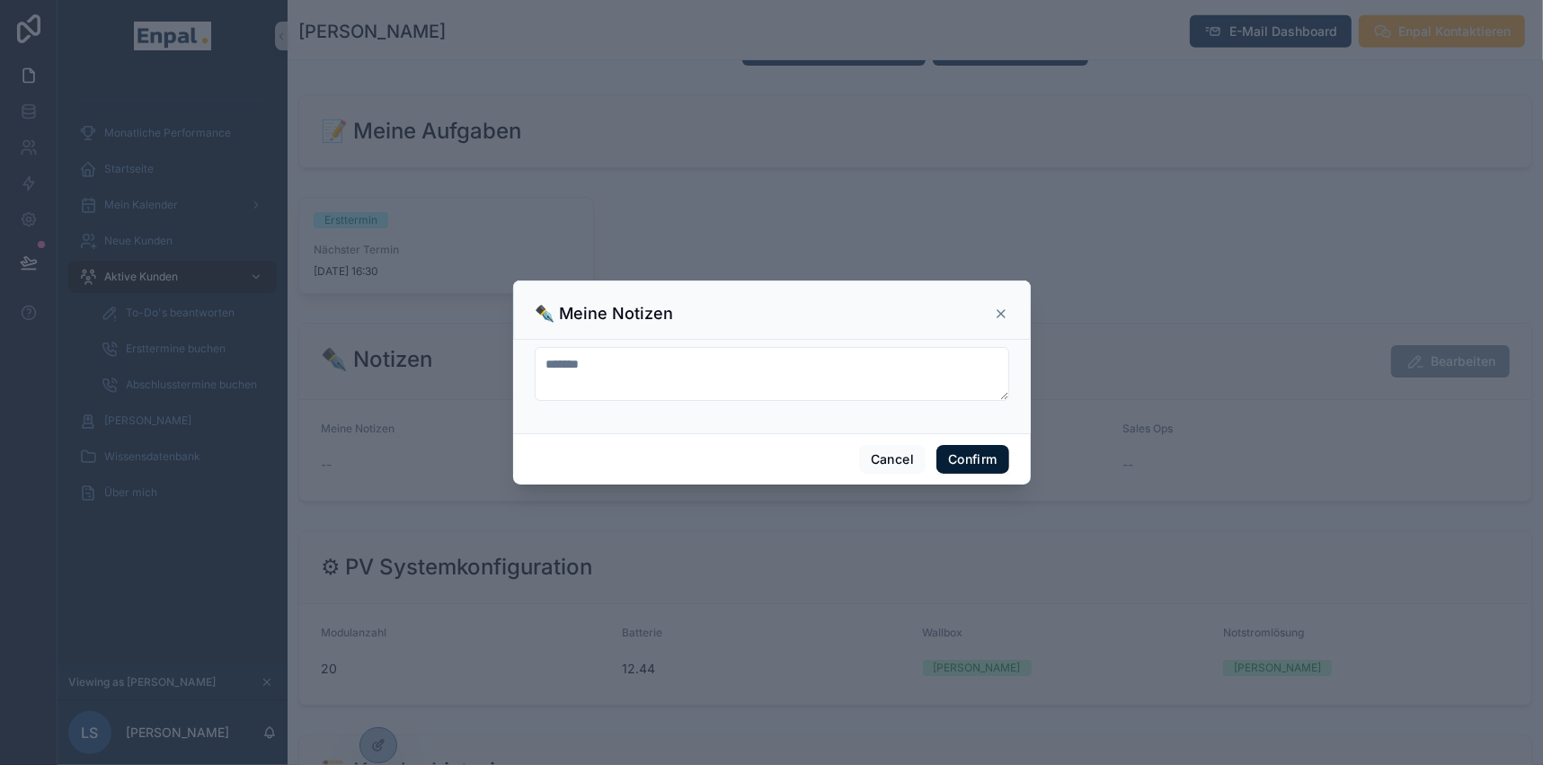
click at [972, 461] on button "Confirm" at bounding box center [973, 459] width 72 height 29
